Goal: Task Accomplishment & Management: Complete application form

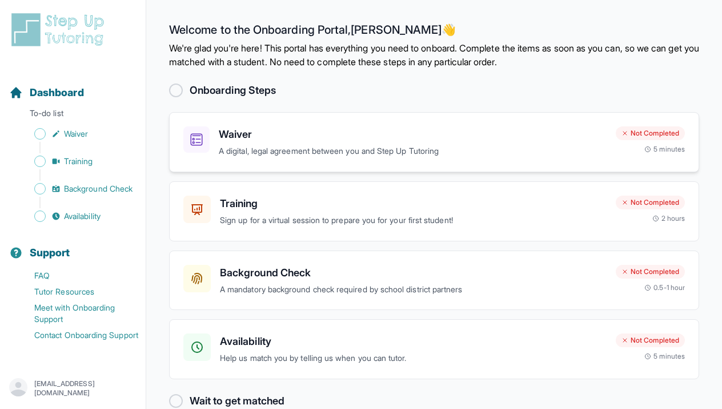
click at [193, 137] on icon at bounding box center [196, 139] width 13 height 13
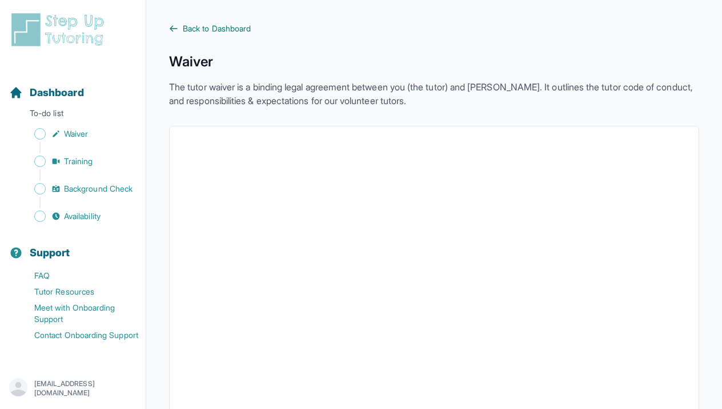
click at [205, 31] on span "Back to Dashboard" at bounding box center [217, 28] width 68 height 11
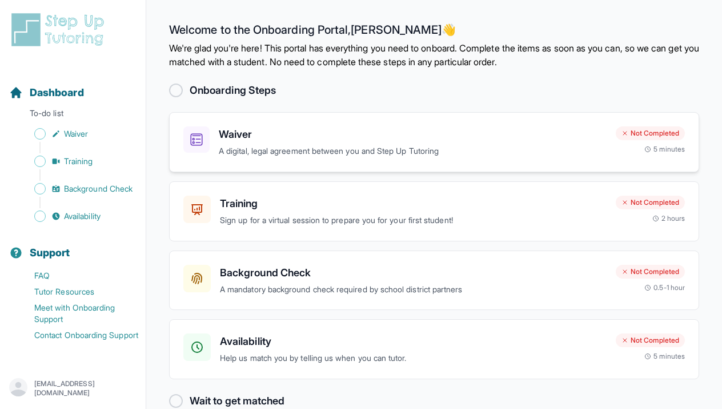
click at [199, 139] on icon at bounding box center [196, 139] width 13 height 13
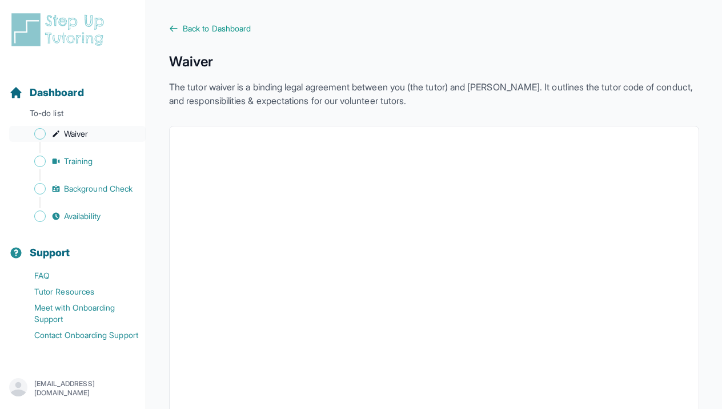
click at [65, 138] on span "Waiver" at bounding box center [76, 133] width 24 height 11
click at [63, 164] on link "Training" at bounding box center [77, 161] width 137 height 16
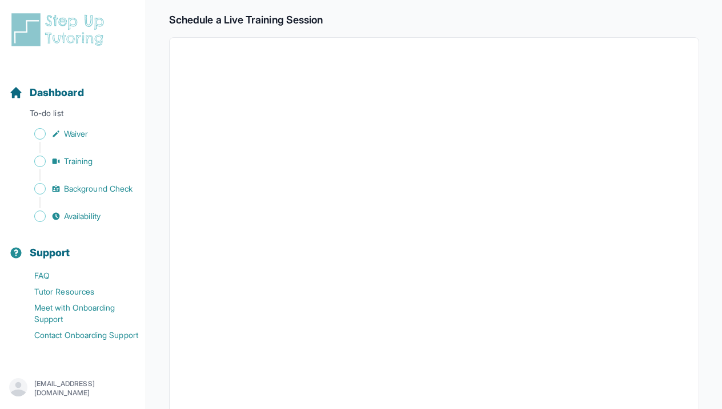
scroll to position [185, 0]
click at [89, 191] on span "Background Check" at bounding box center [98, 188] width 69 height 11
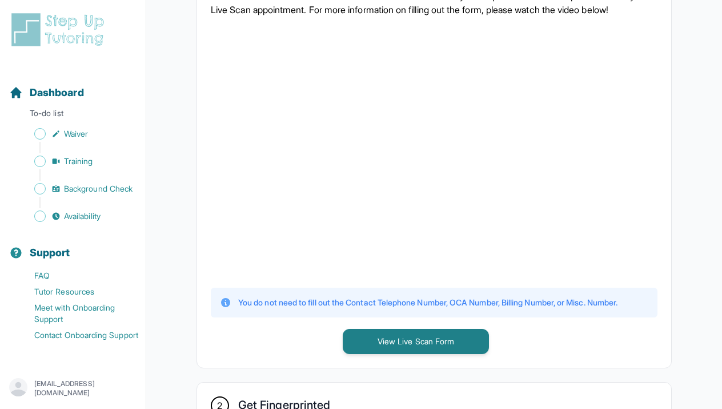
scroll to position [283, 0]
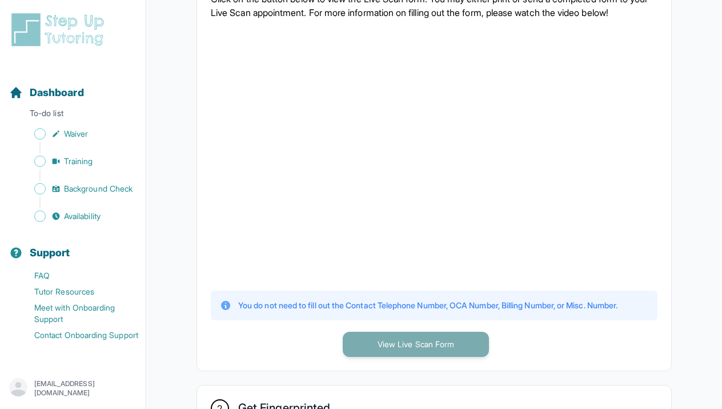
click at [373, 345] on button "View Live Scan Form" at bounding box center [416, 343] width 146 height 25
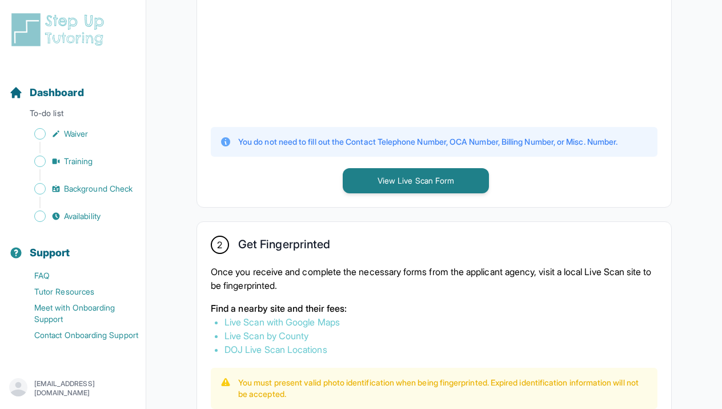
scroll to position [447, 0]
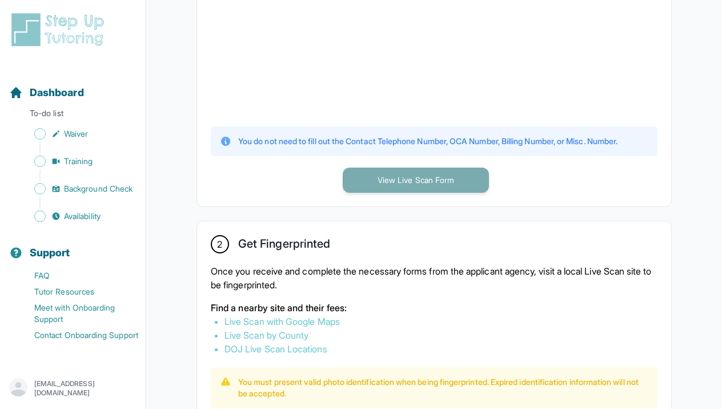
click at [389, 181] on button "View Live Scan Form" at bounding box center [416, 179] width 146 height 25
